Goal: Task Accomplishment & Management: Use online tool/utility

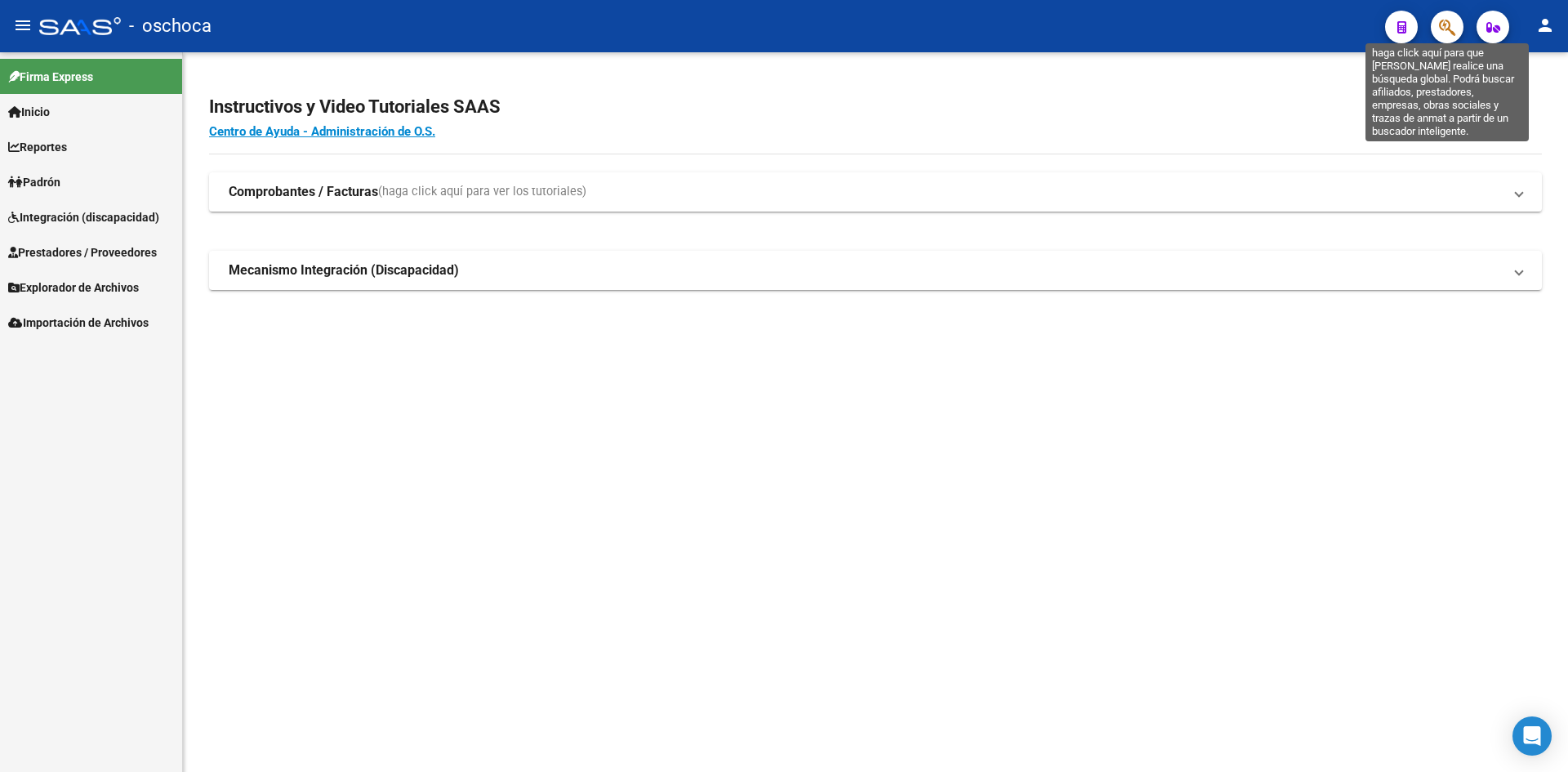
click at [1450, 27] on icon "button" at bounding box center [1448, 27] width 16 height 19
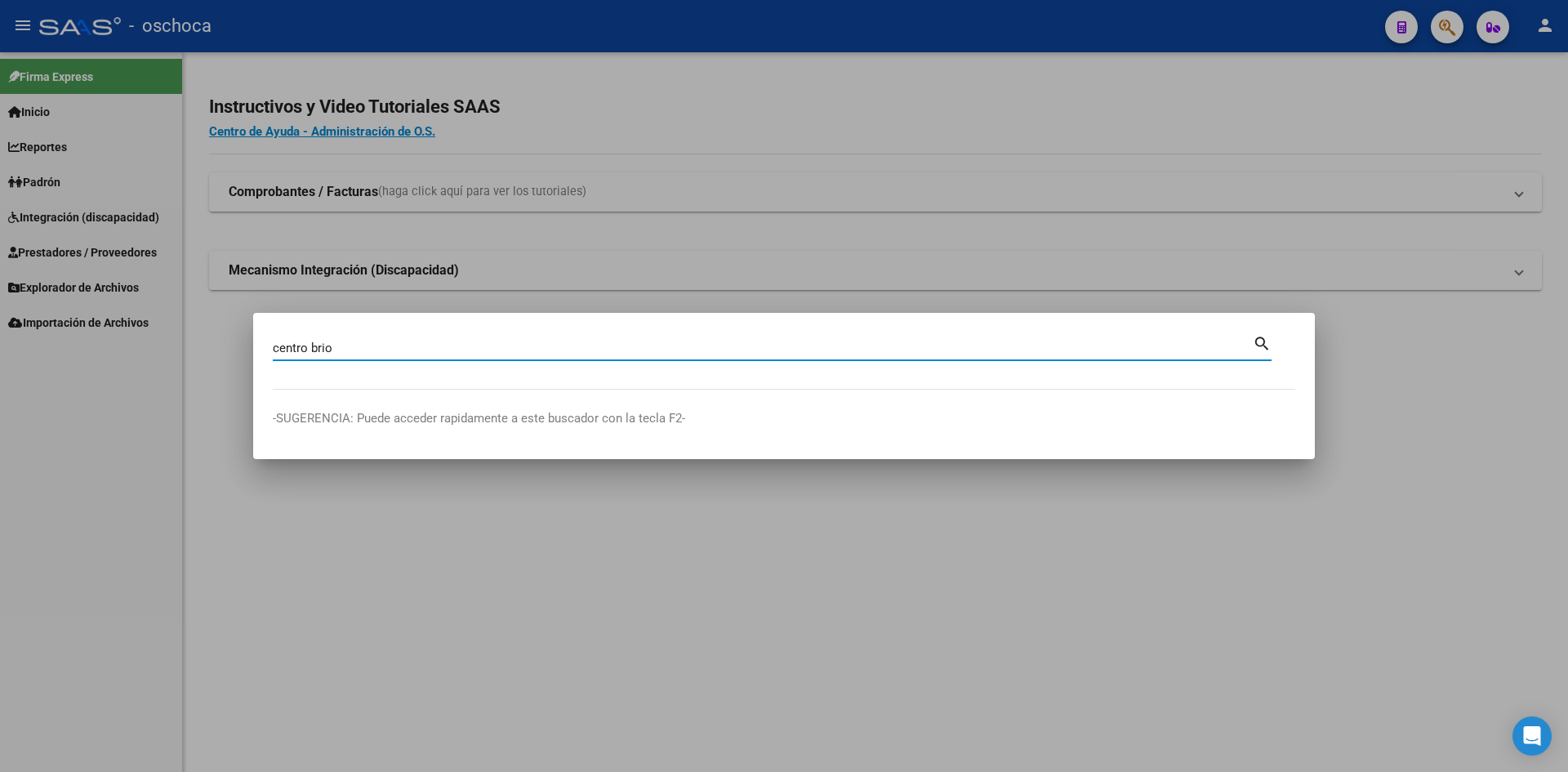
type input "centro brio"
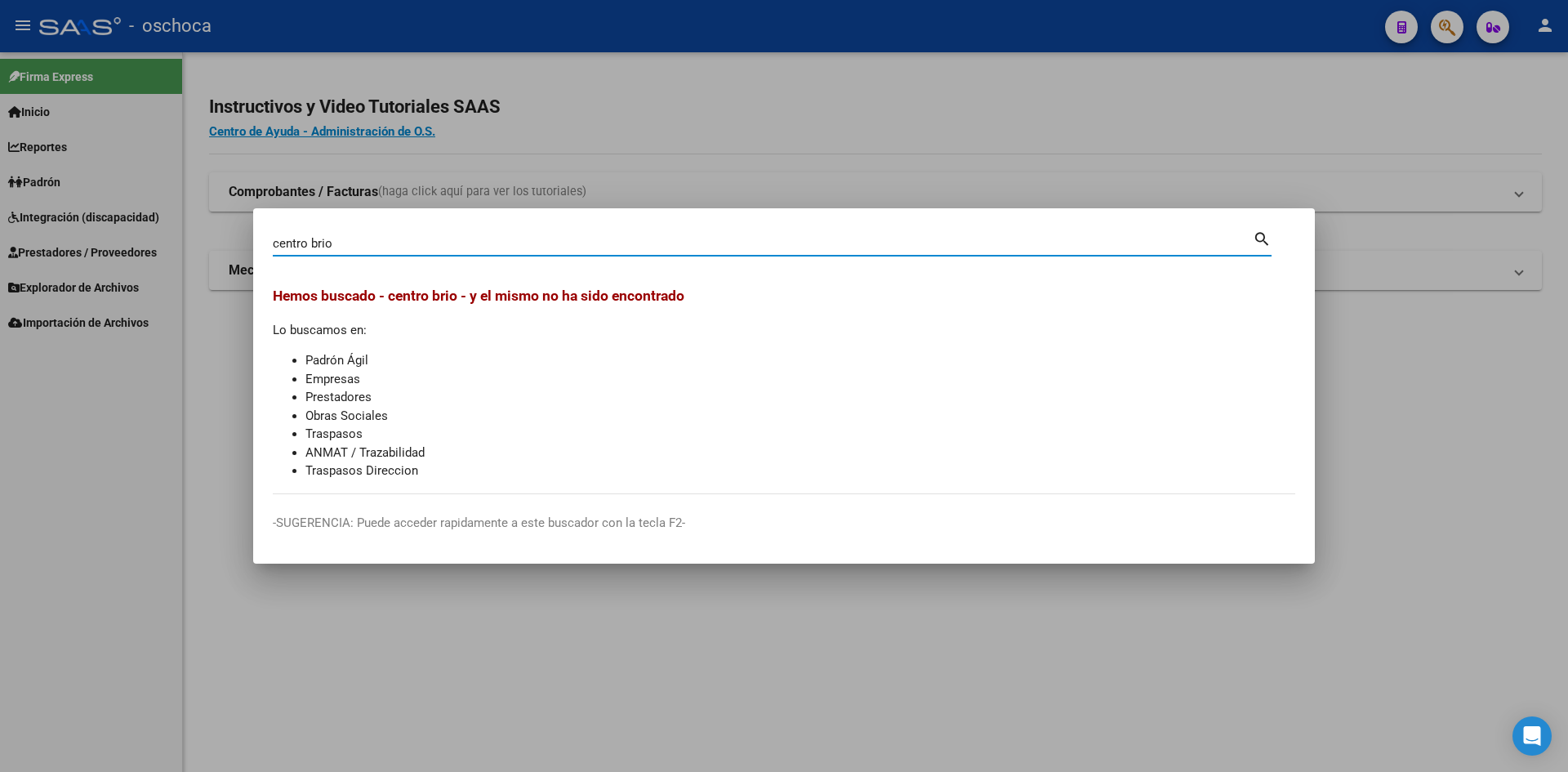
click at [1375, 117] on div at bounding box center [784, 386] width 1568 height 772
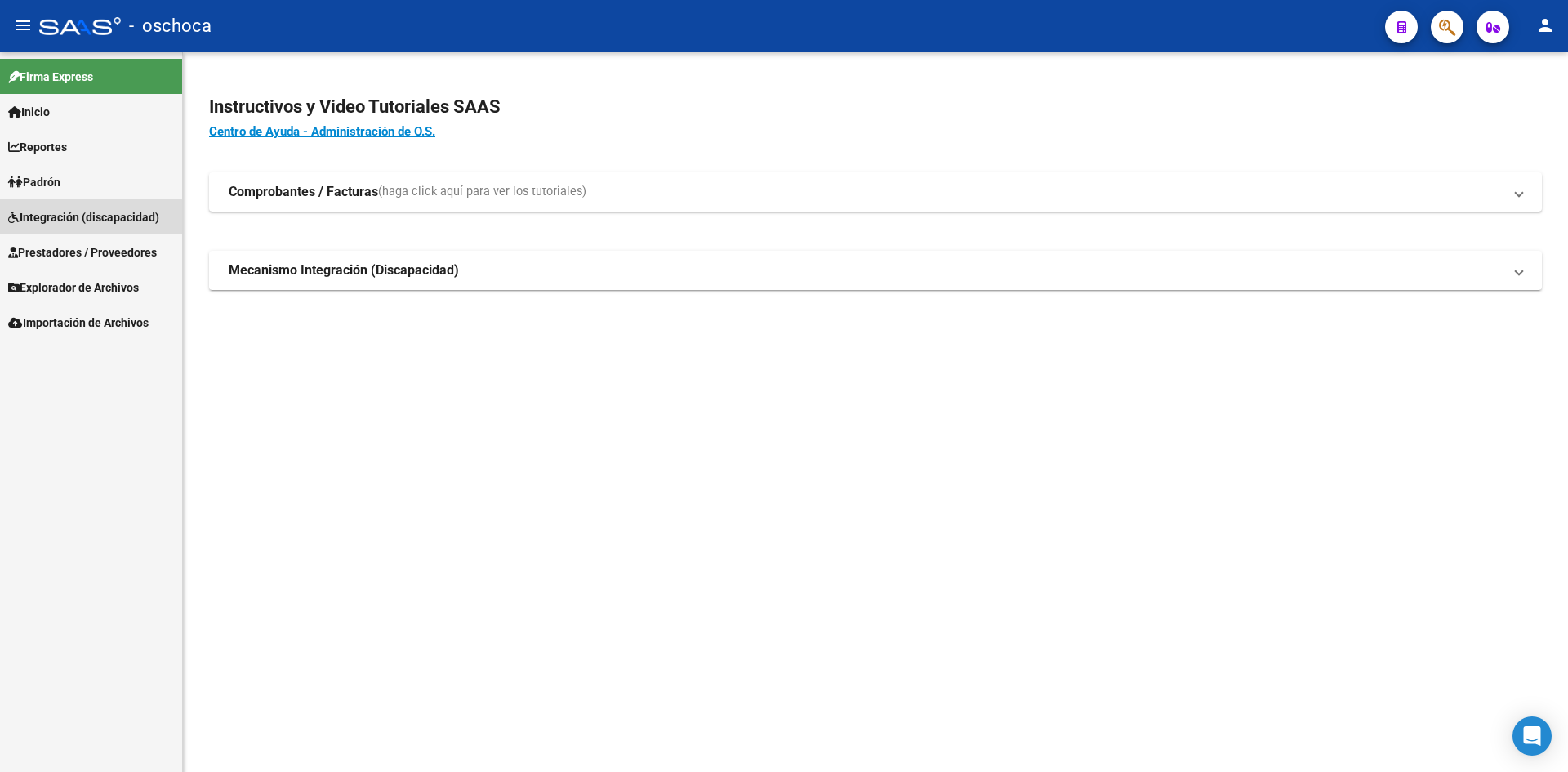
click at [75, 218] on span "Integración (discapacidad)" at bounding box center [84, 217] width 151 height 18
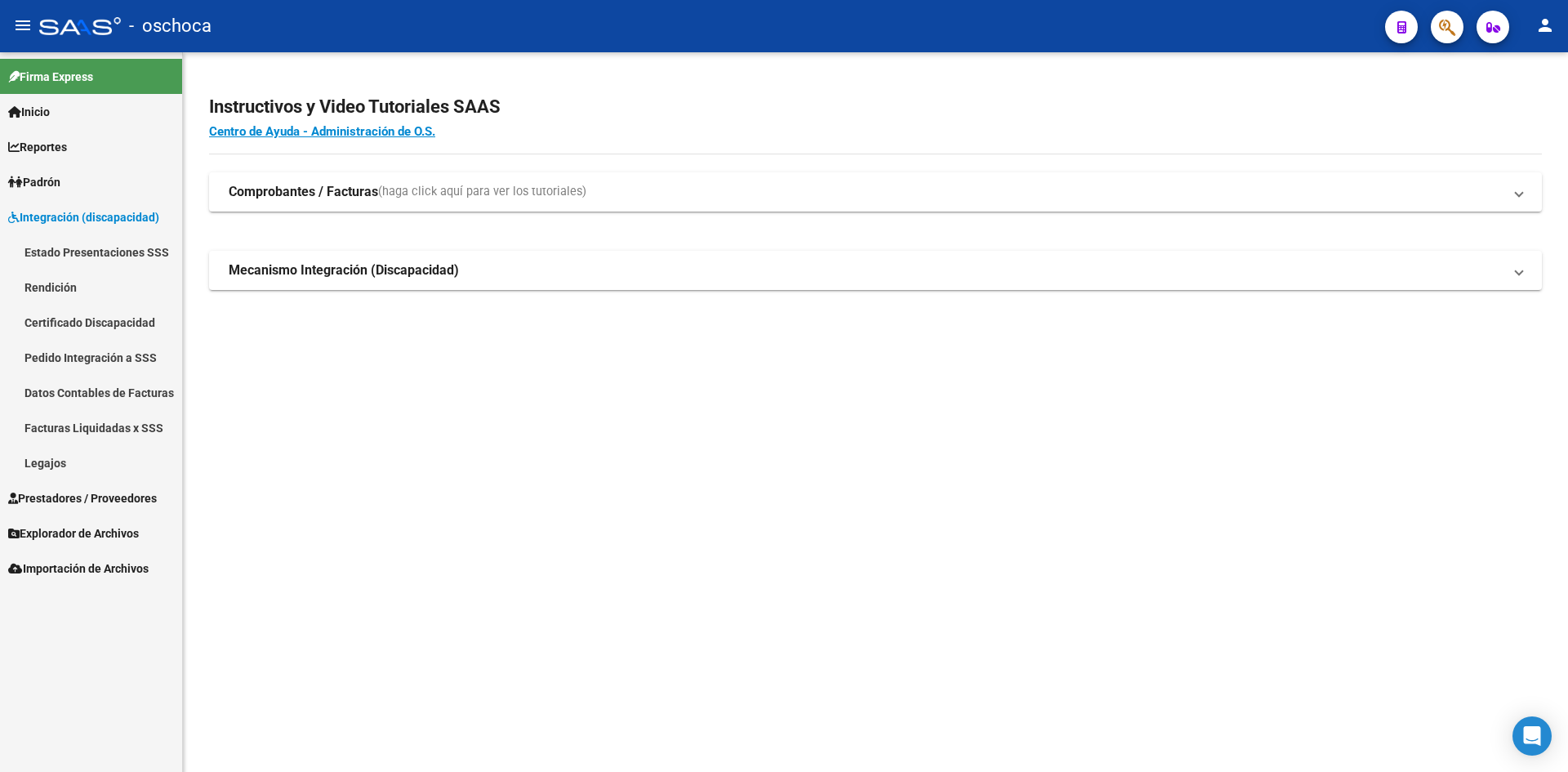
click at [73, 357] on link "Pedido Integración a SSS" at bounding box center [91, 357] width 182 height 36
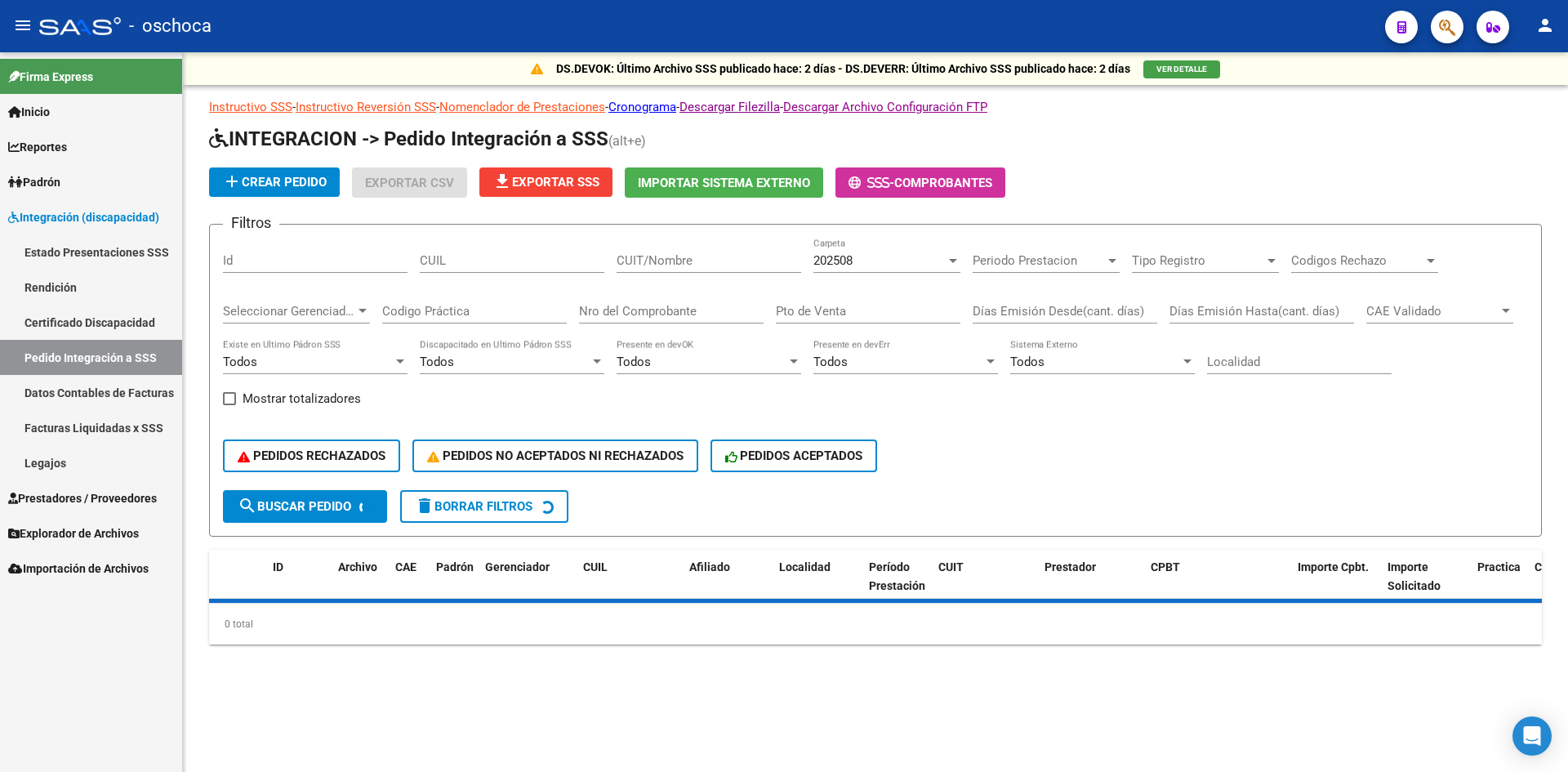
click at [716, 178] on span "Importar Sistema Externo" at bounding box center [724, 183] width 172 height 15
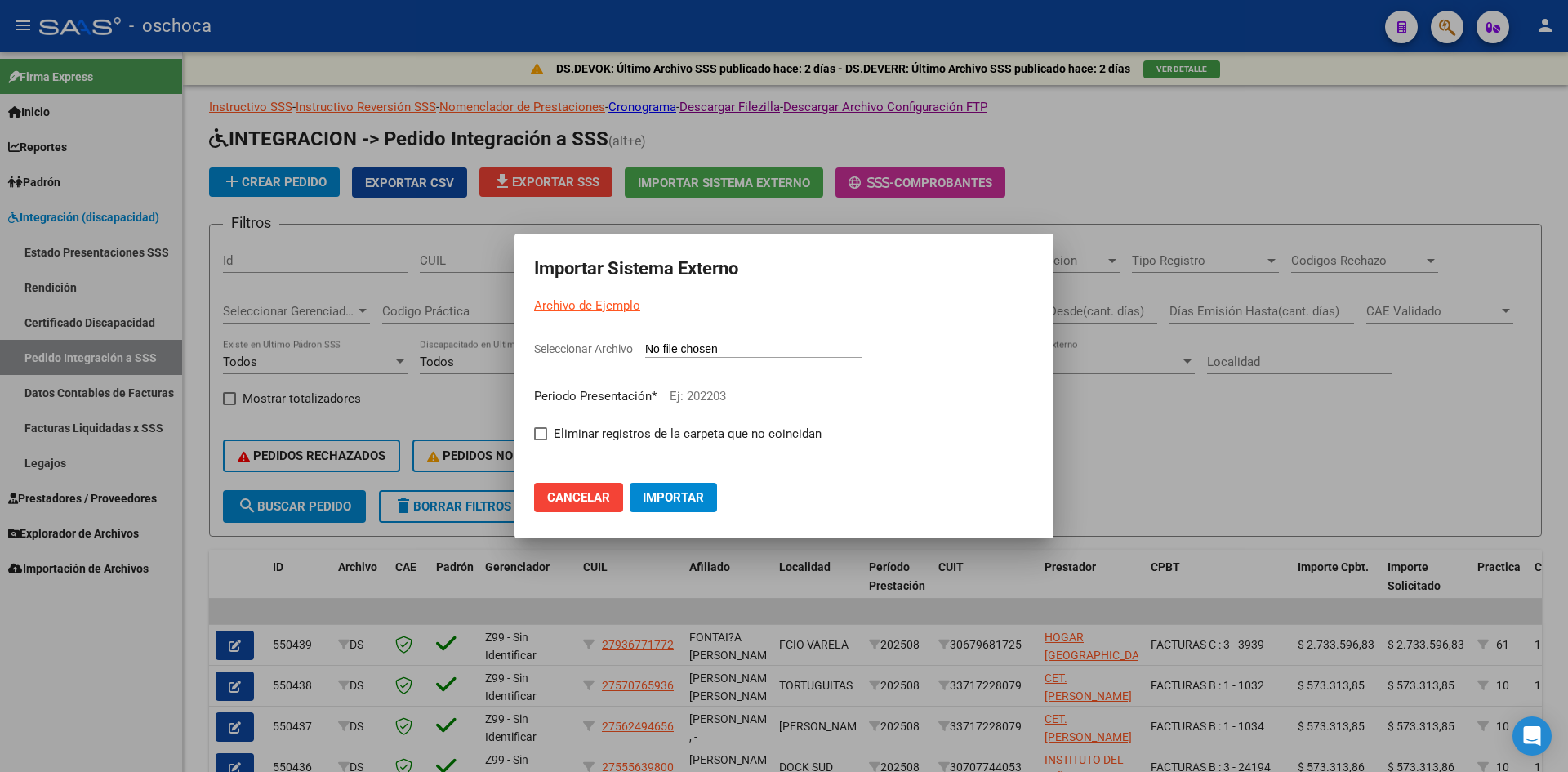
click at [710, 350] on input "Seleccionar Archivo" at bounding box center [753, 349] width 216 height 15
type input "C:\fakepath\105804_ds01_202508_7.TXT"
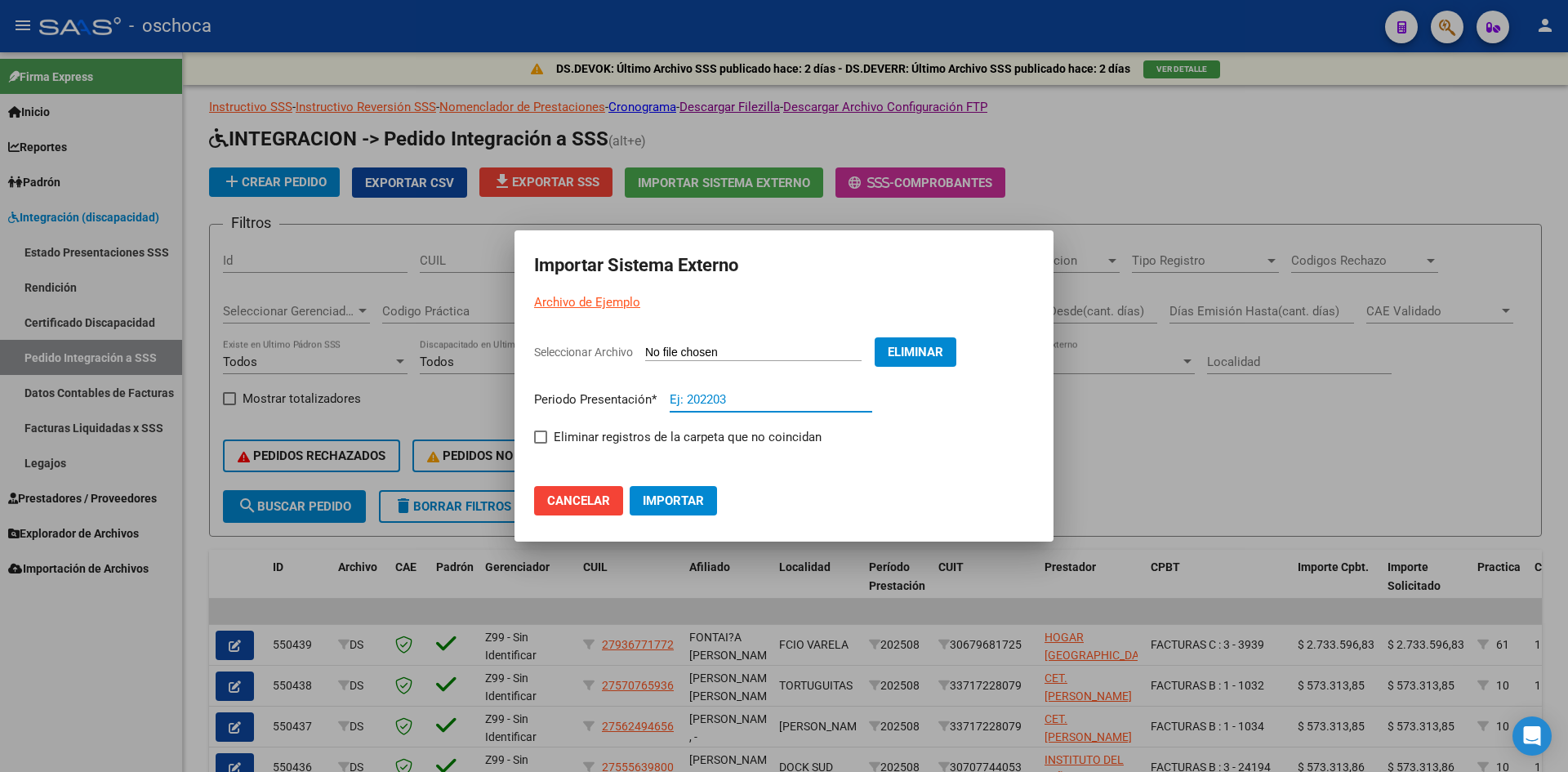
click at [717, 404] on input "Ej: 202203" at bounding box center [771, 399] width 202 height 15
type input "202508"
click at [539, 436] on span at bounding box center [541, 437] width 13 height 13
click at [540, 443] on input "Eliminar registros de la carpeta que no coincidan" at bounding box center [540, 443] width 1 height 1
checkbox input "true"
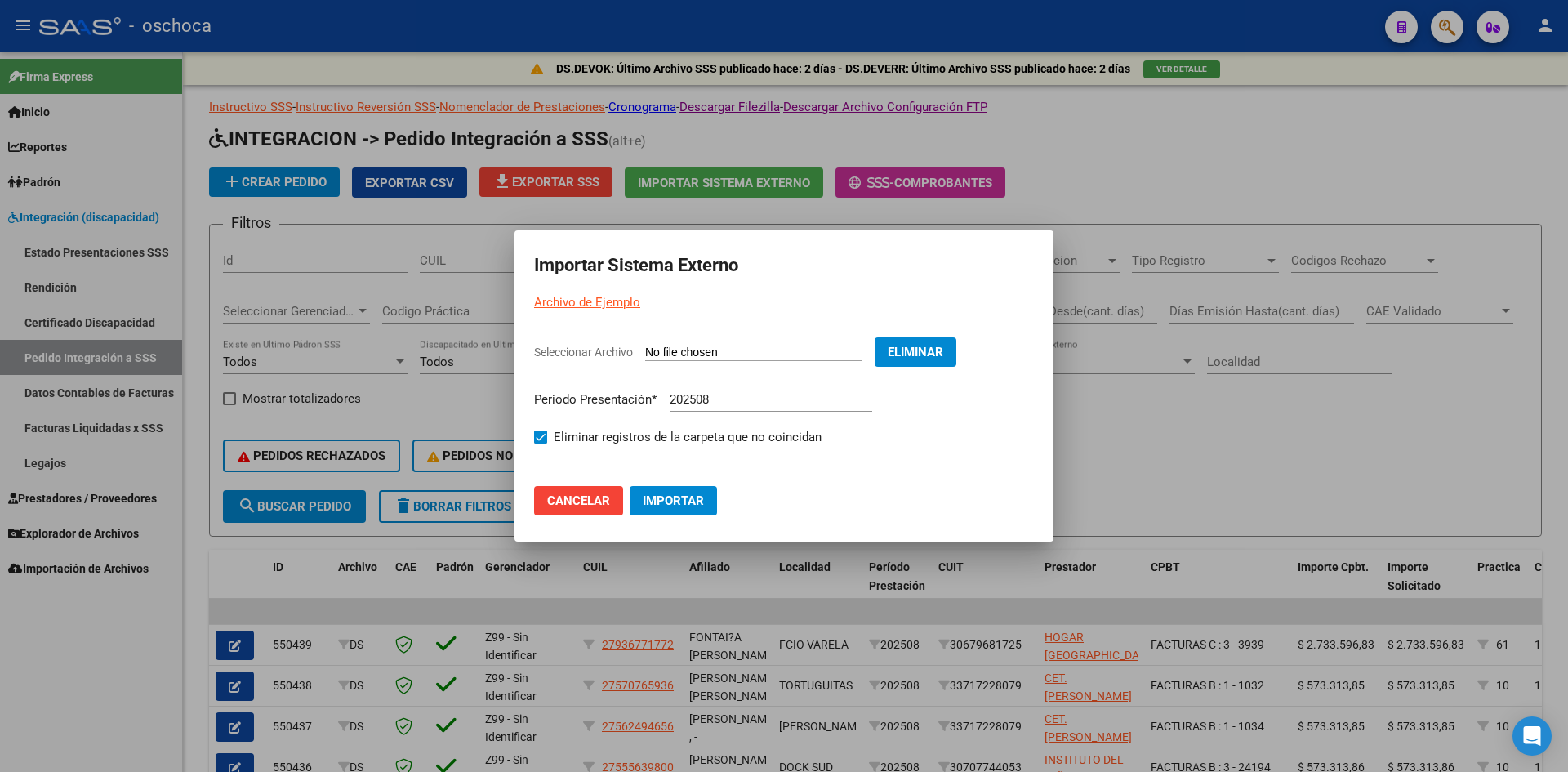
click at [675, 506] on span "Importar" at bounding box center [673, 500] width 61 height 15
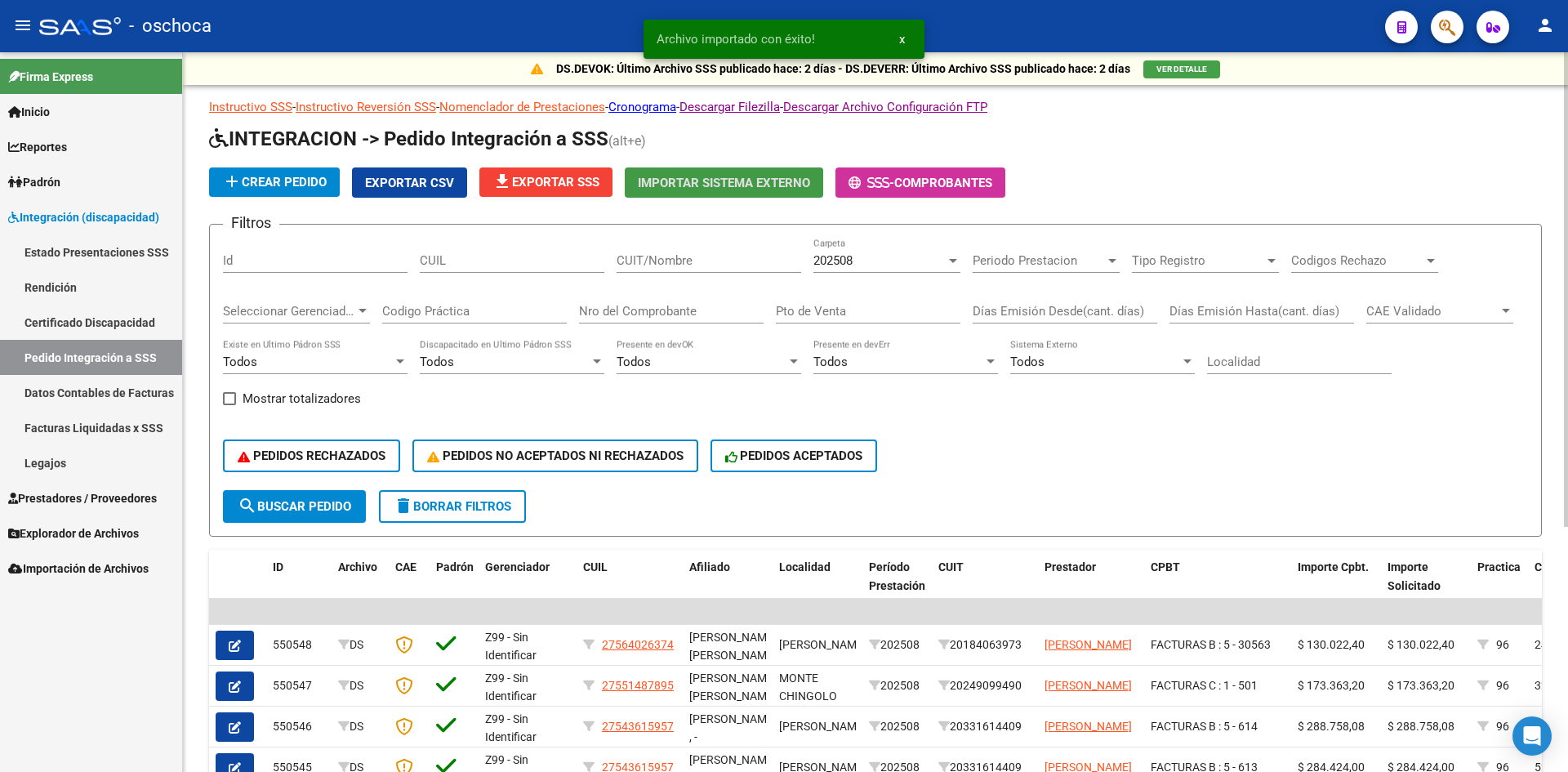
click at [561, 187] on span "file_download Exportar SSS" at bounding box center [545, 182] width 107 height 15
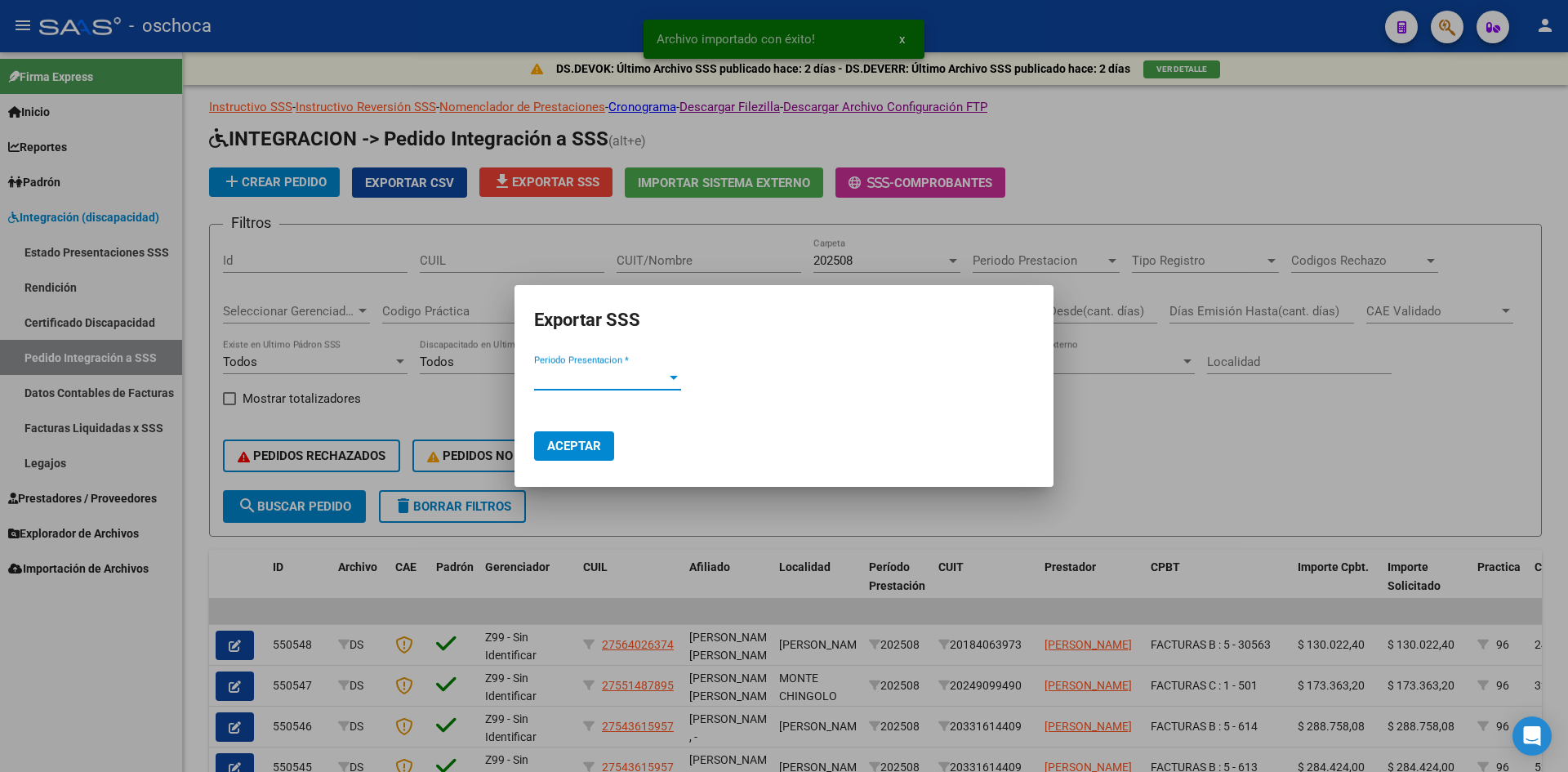
click at [608, 380] on span "Periodo Presentacion *" at bounding box center [600, 377] width 132 height 15
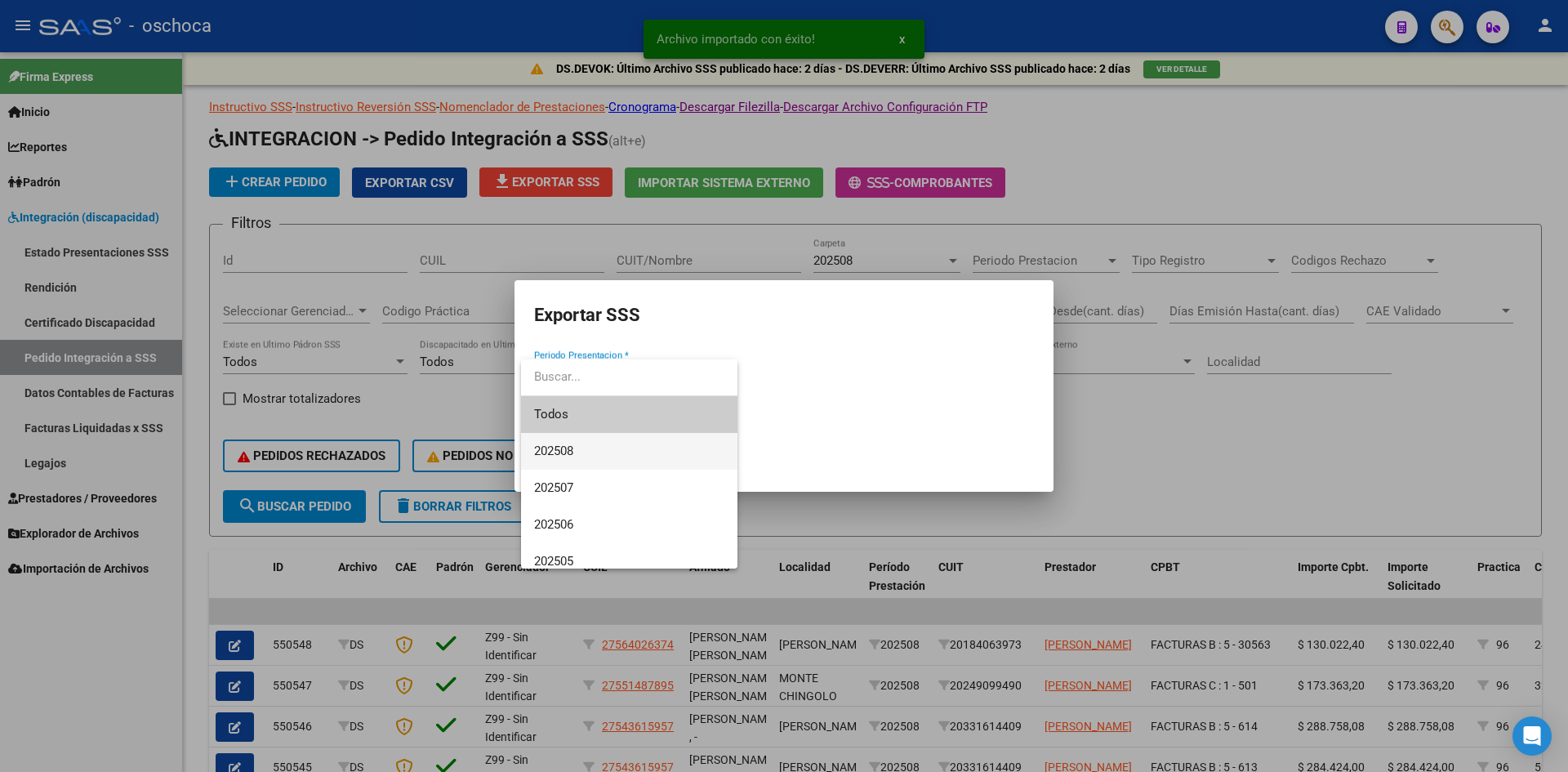
click at [582, 453] on span "202508" at bounding box center [629, 451] width 191 height 36
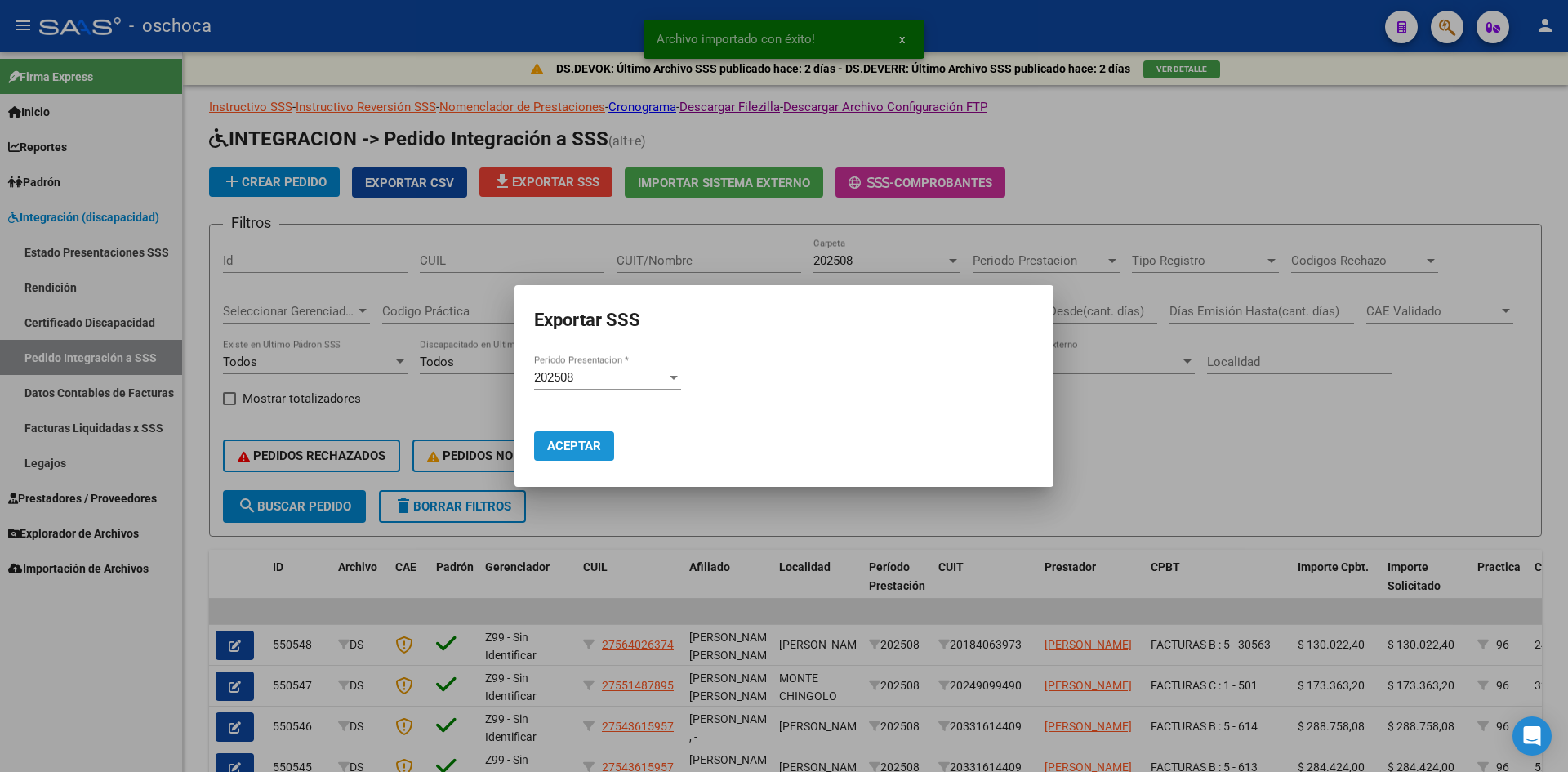
click at [582, 448] on span "Aceptar" at bounding box center [573, 446] width 54 height 15
